Goal: Information Seeking & Learning: Learn about a topic

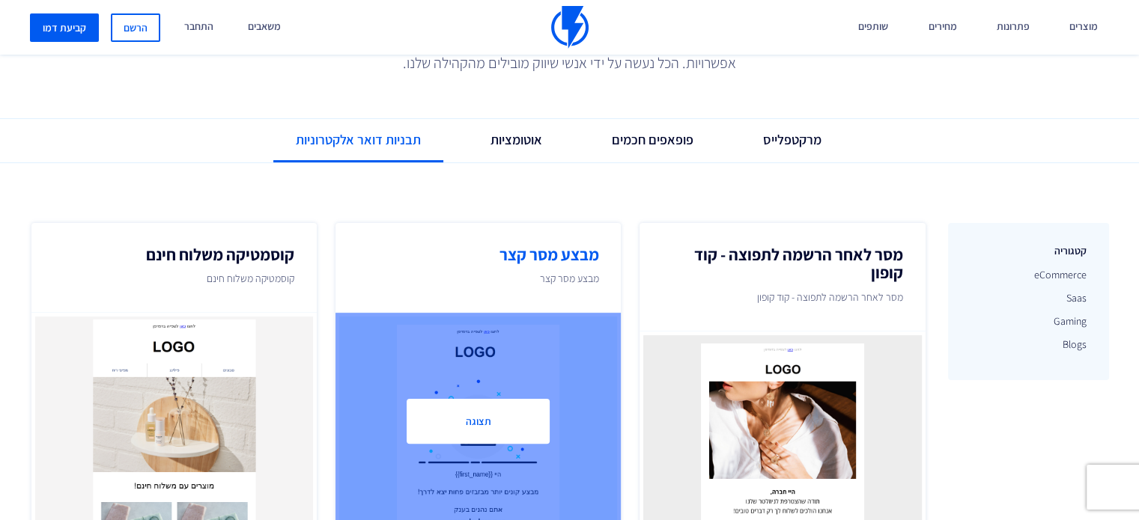
scroll to position [524, 0]
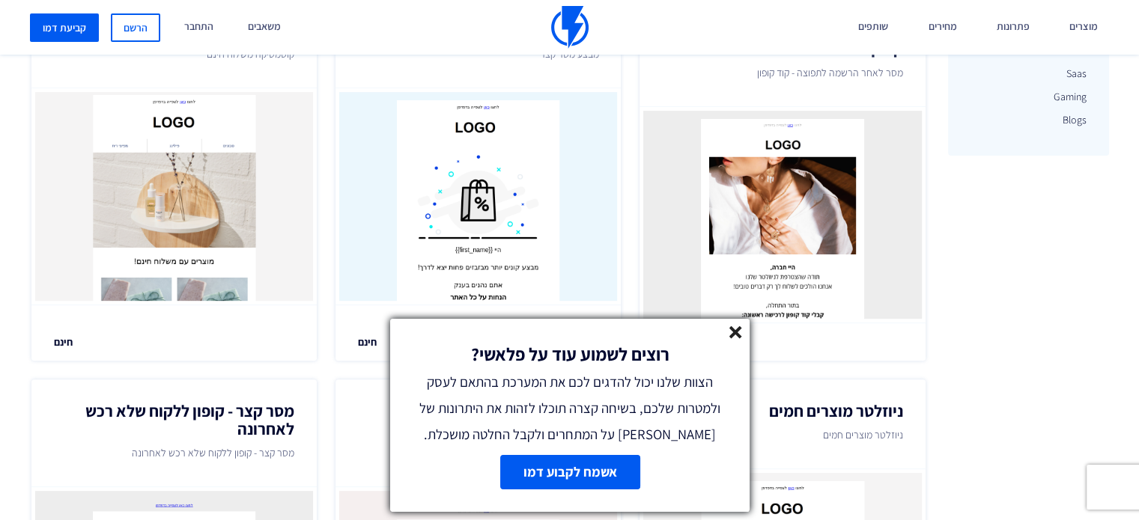
click at [736, 338] on icon at bounding box center [735, 332] width 13 height 13
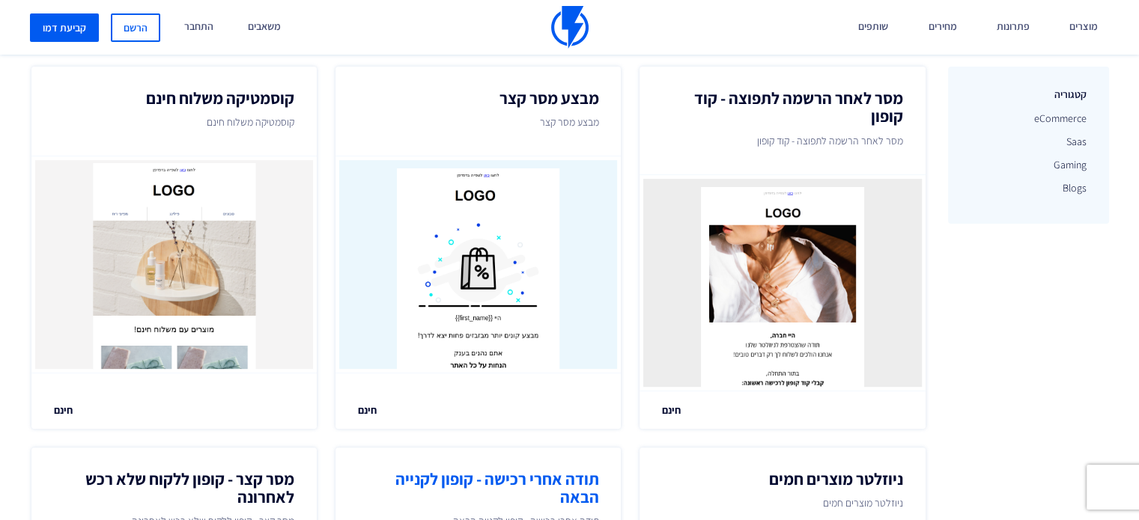
scroll to position [449, 0]
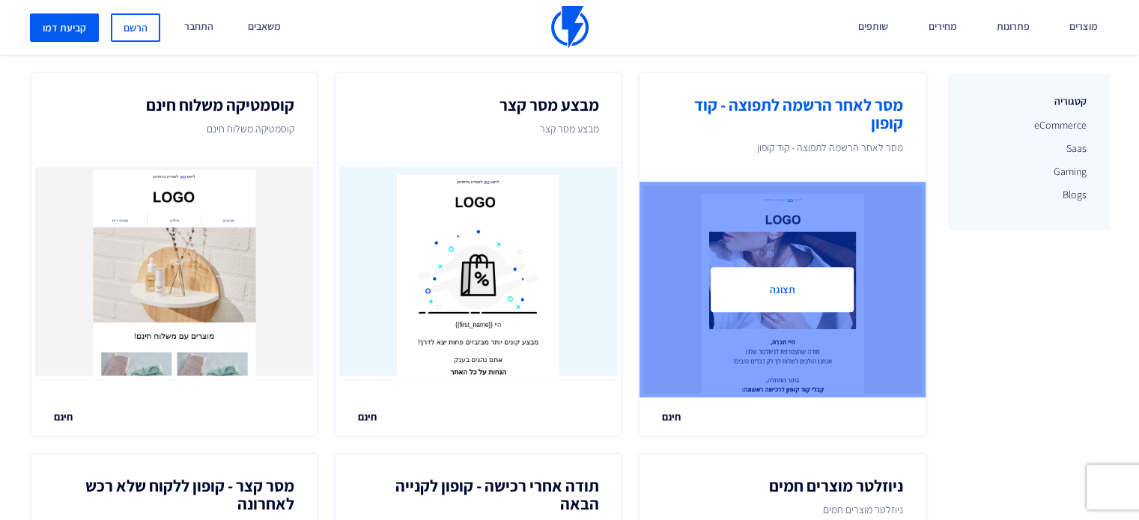
click at [875, 307] on div at bounding box center [782, 290] width 286 height 216
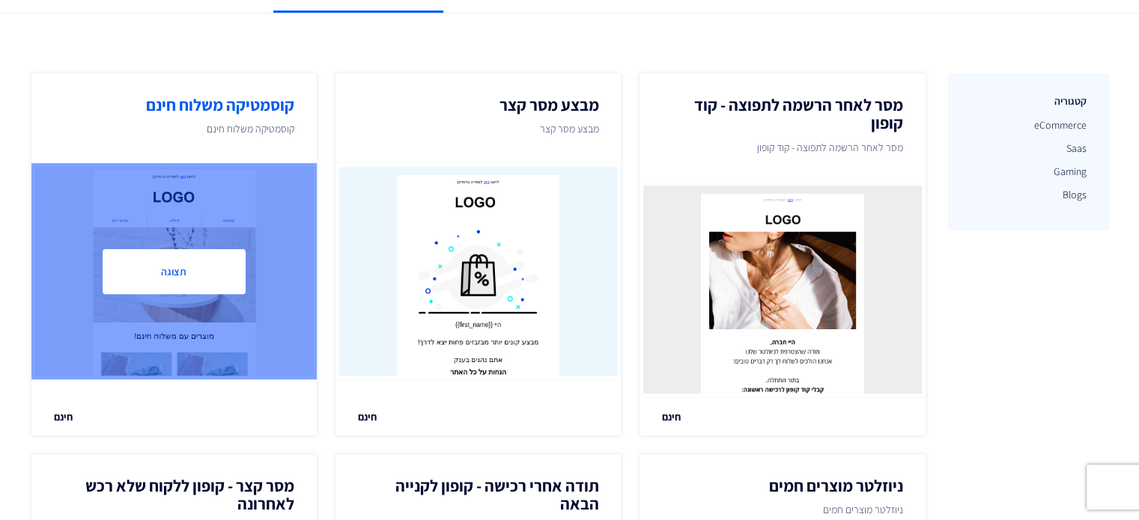
click at [249, 282] on div at bounding box center [174, 271] width 286 height 216
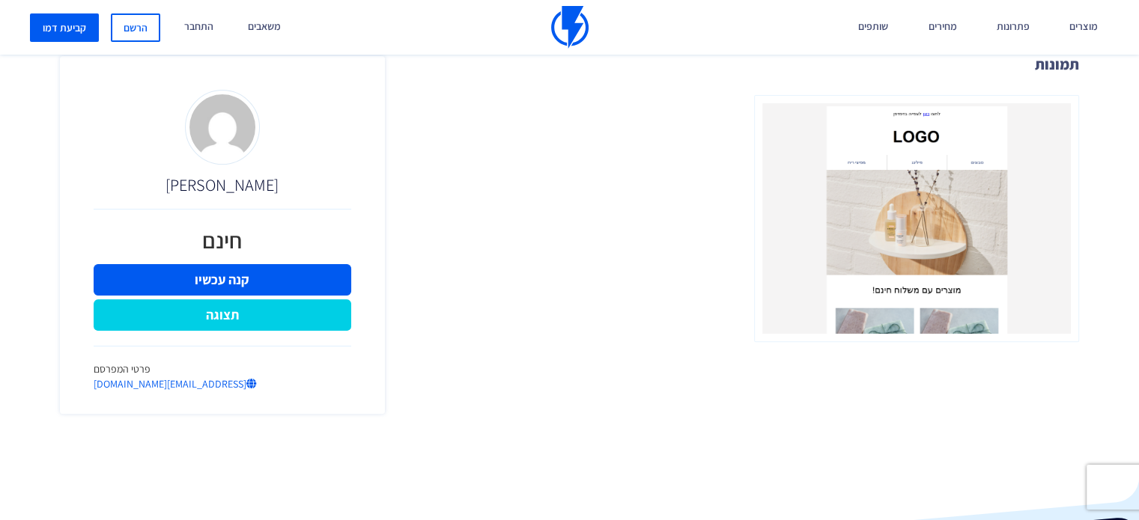
scroll to position [374, 0]
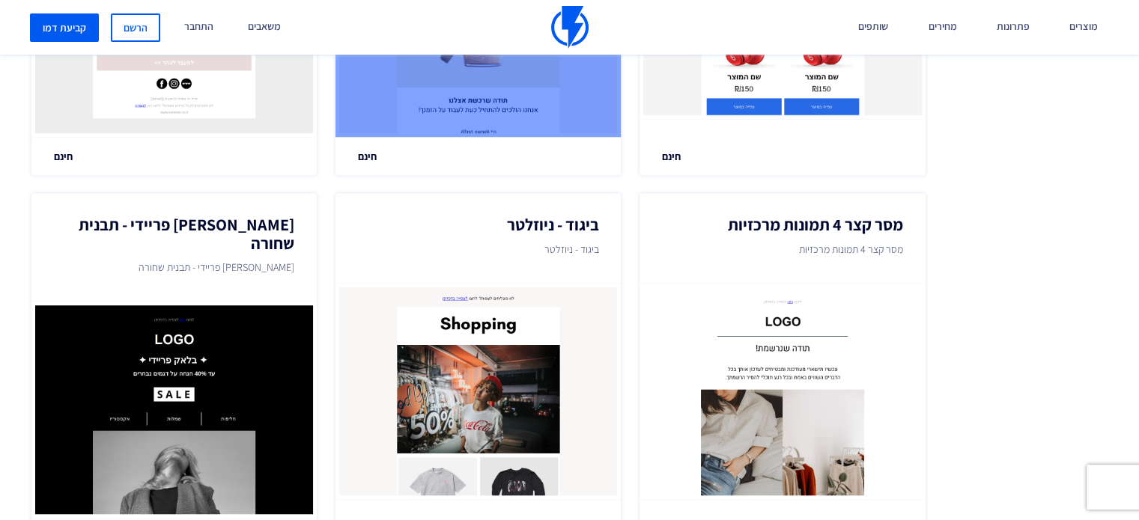
scroll to position [1198, 0]
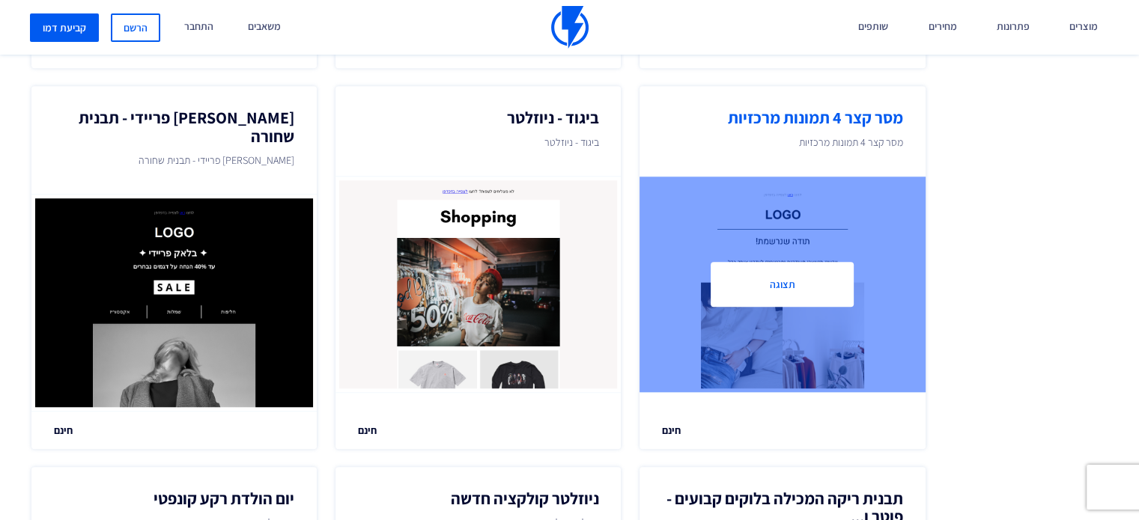
click at [781, 283] on button "תצוגה" at bounding box center [782, 284] width 143 height 45
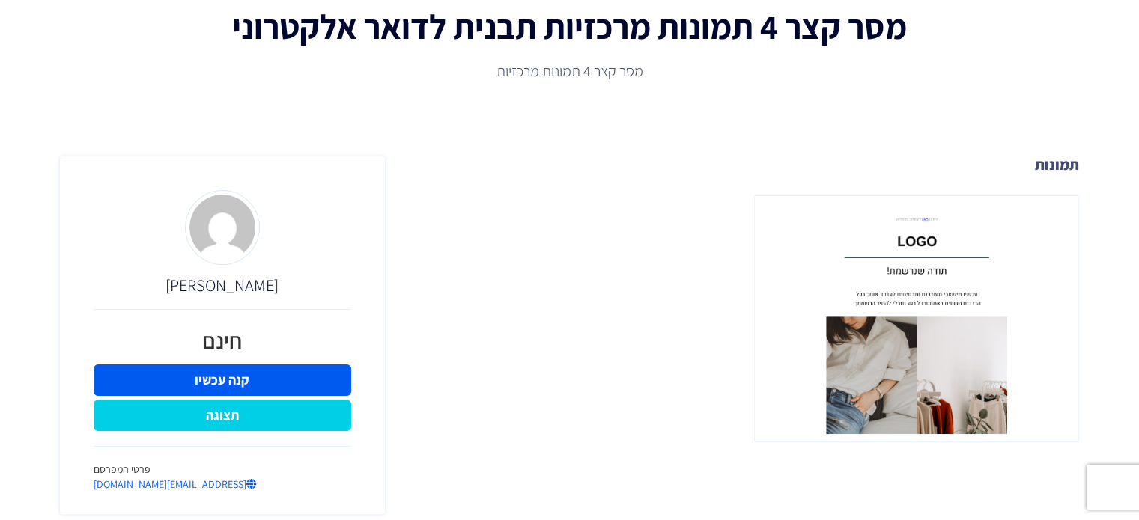
scroll to position [300, 0]
click at [916, 309] on img at bounding box center [916, 319] width 325 height 248
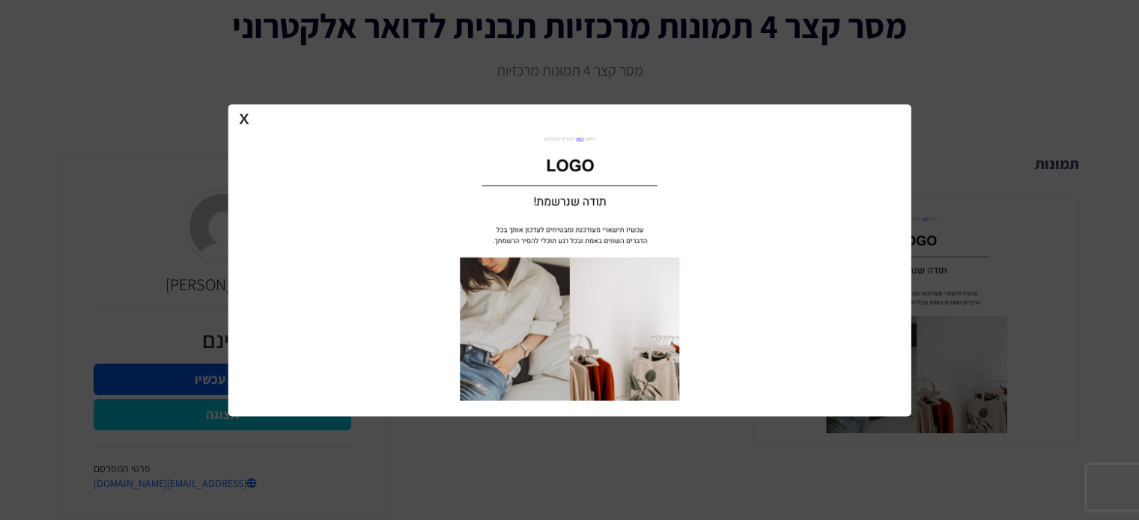
click at [243, 117] on button "X" at bounding box center [243, 118] width 19 height 23
